Goal: Contribute content

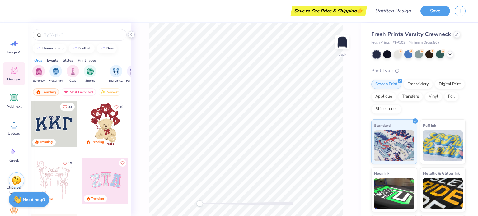
click at [133, 32] on icon at bounding box center [131, 34] width 5 height 5
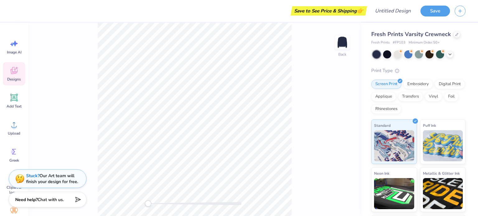
click at [16, 72] on icon at bounding box center [14, 71] width 6 height 5
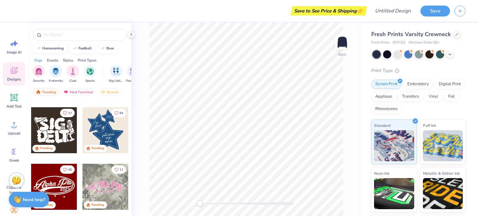
scroll to position [157, 0]
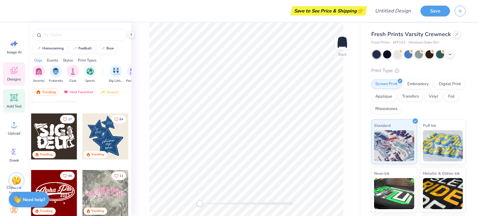
click at [12, 98] on icon at bounding box center [14, 98] width 6 height 6
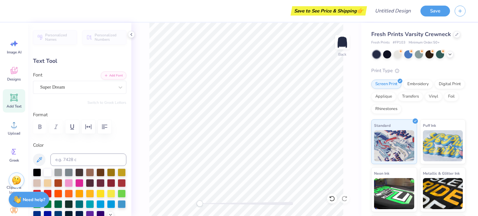
scroll to position [5, 1]
type textarea "VOYA"
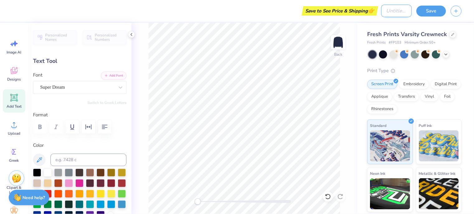
click at [393, 11] on input "Design Title" at bounding box center [396, 11] width 30 height 12
type input "R"
type input "h"
click at [284, 8] on div "Save to See Price & Shipping 👉" at bounding box center [189, 11] width 344 height 22
